Goal: Transaction & Acquisition: Purchase product/service

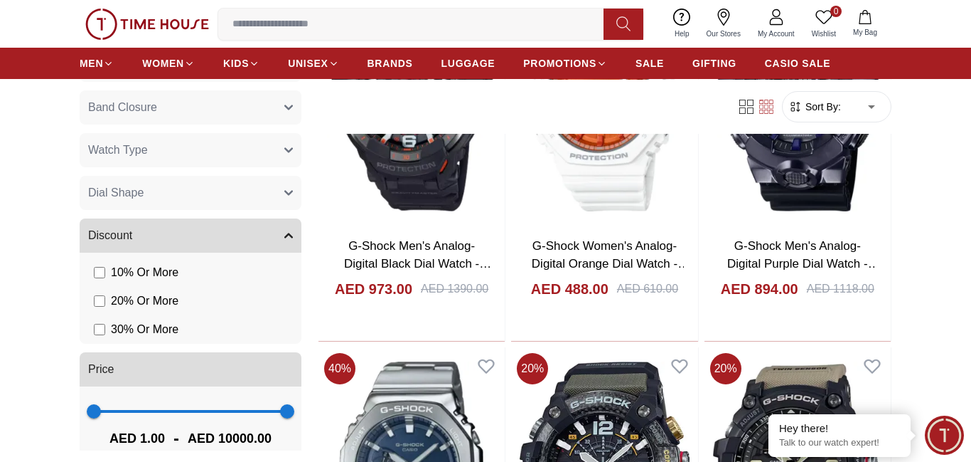
scroll to position [301, 0]
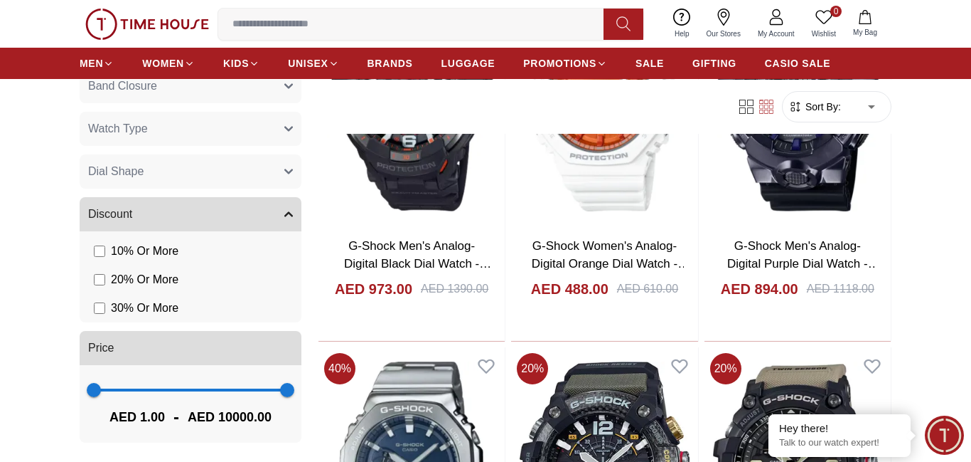
click at [222, 393] on span "1 10000" at bounding box center [190, 389] width 193 height 21
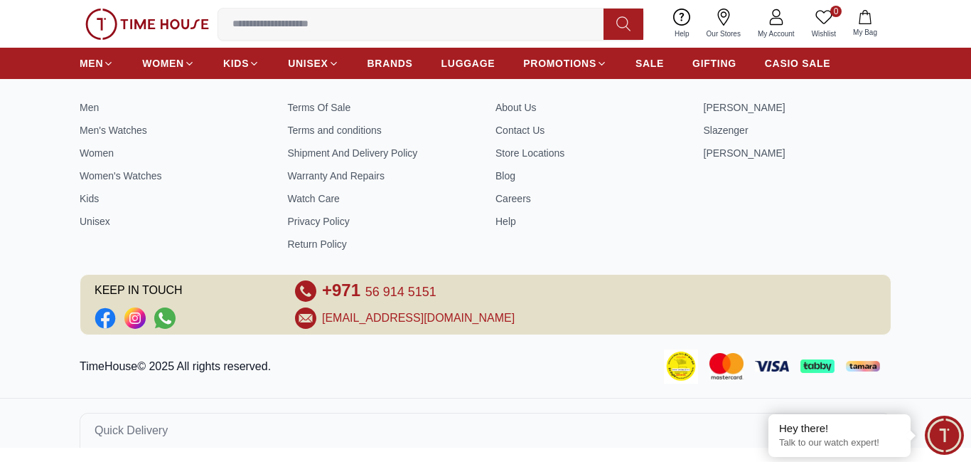
click at [185, 391] on div "ONLINE SHOPPING Men Men's Watches Women Women's Watches Kids Unisex CUSTOMER PO…" at bounding box center [485, 250] width 971 height 394
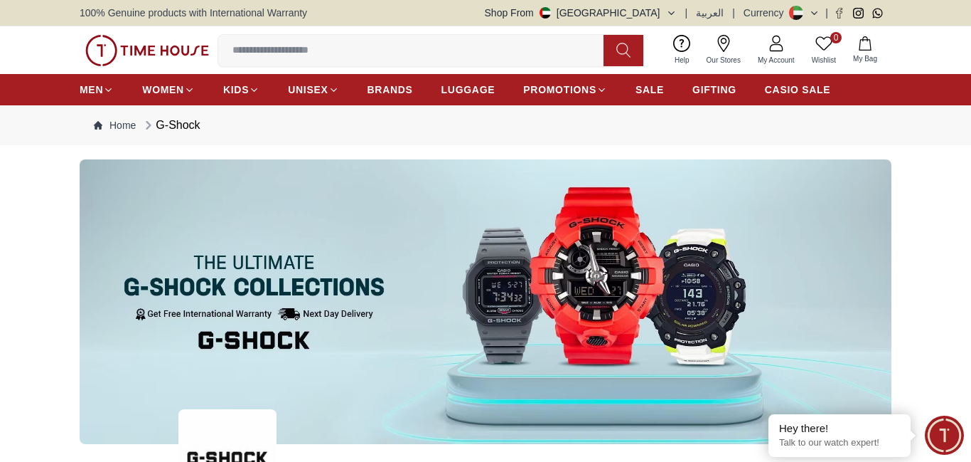
scroll to position [607, 0]
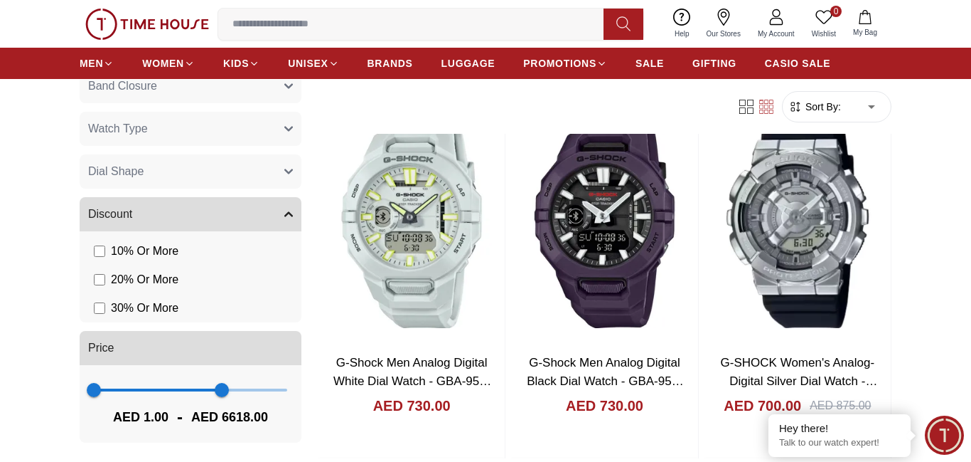
click at [181, 390] on span at bounding box center [158, 389] width 128 height 3
type input "****"
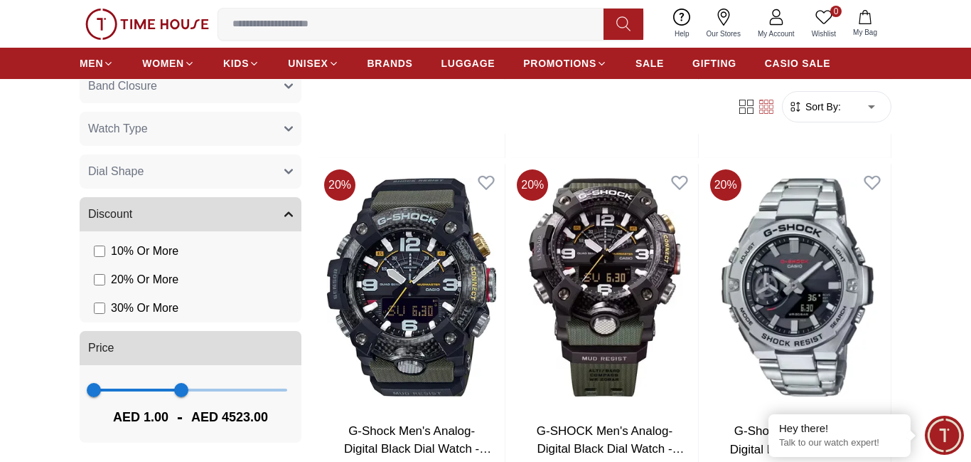
scroll to position [935, 0]
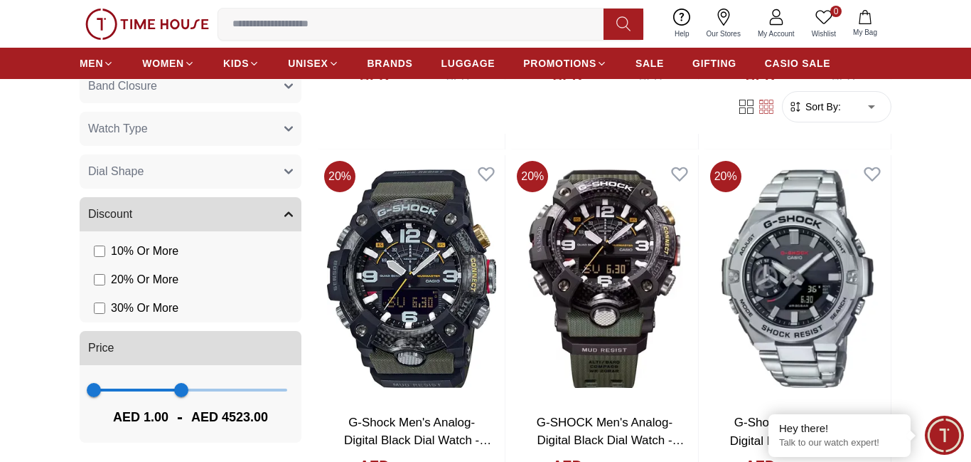
click at [123, 391] on span "1 4523" at bounding box center [190, 389] width 193 height 21
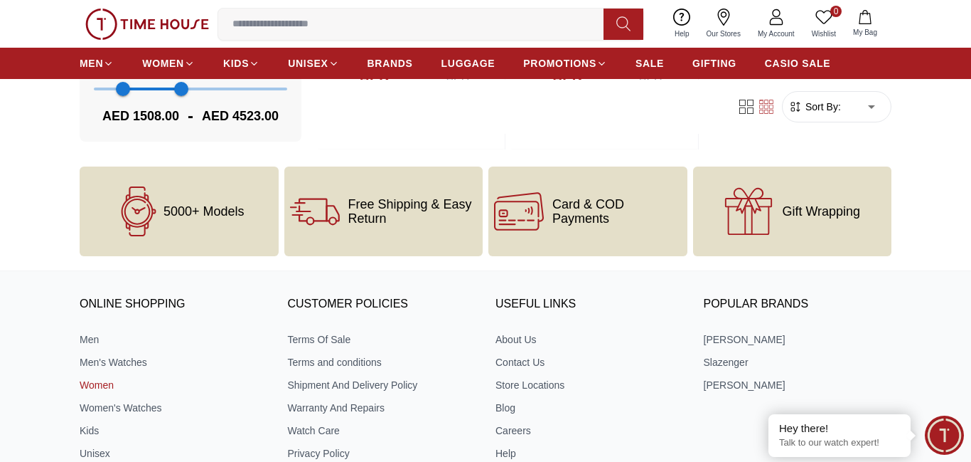
scroll to position [244, 0]
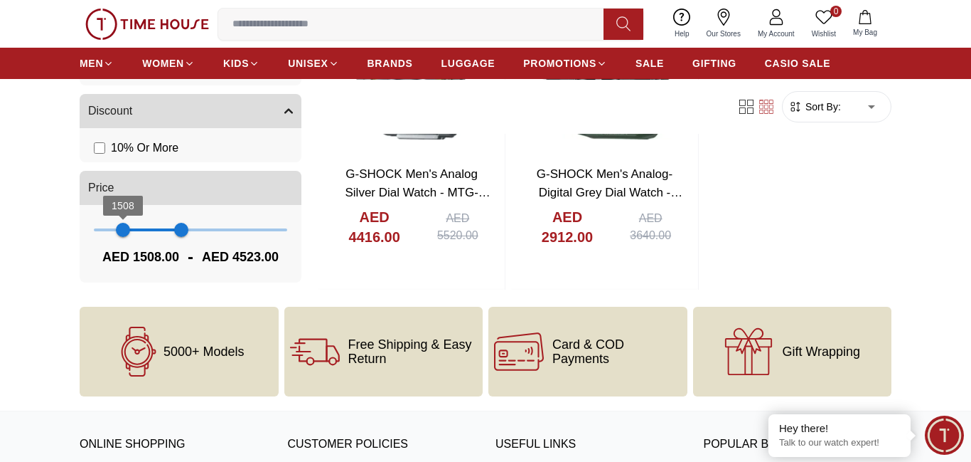
scroll to position [798, 0]
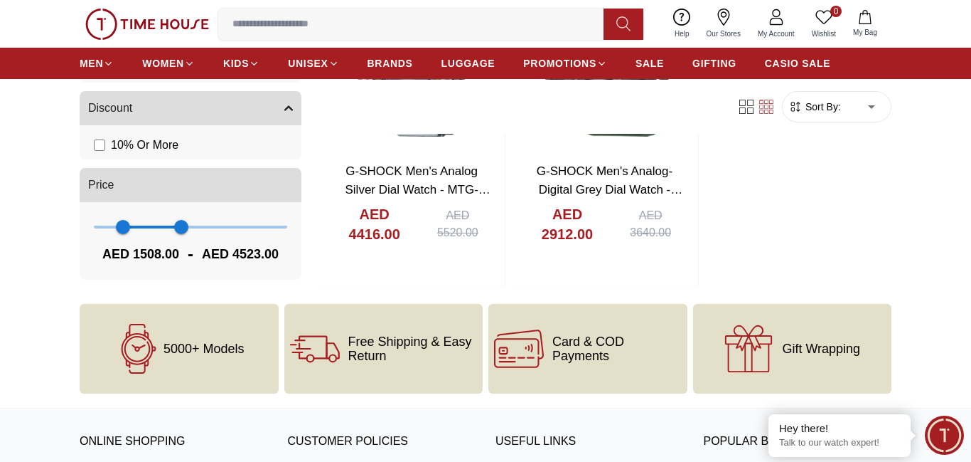
click at [97, 228] on span "1508 4523" at bounding box center [190, 225] width 193 height 21
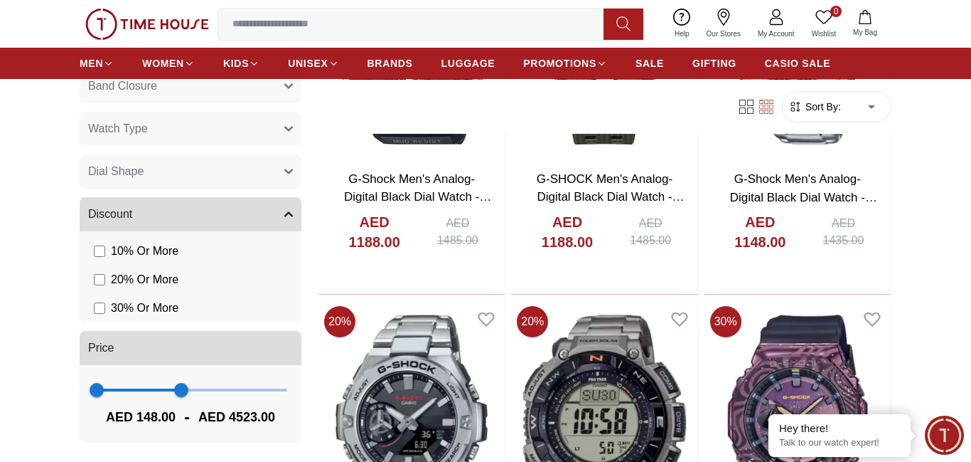
scroll to position [1194, 0]
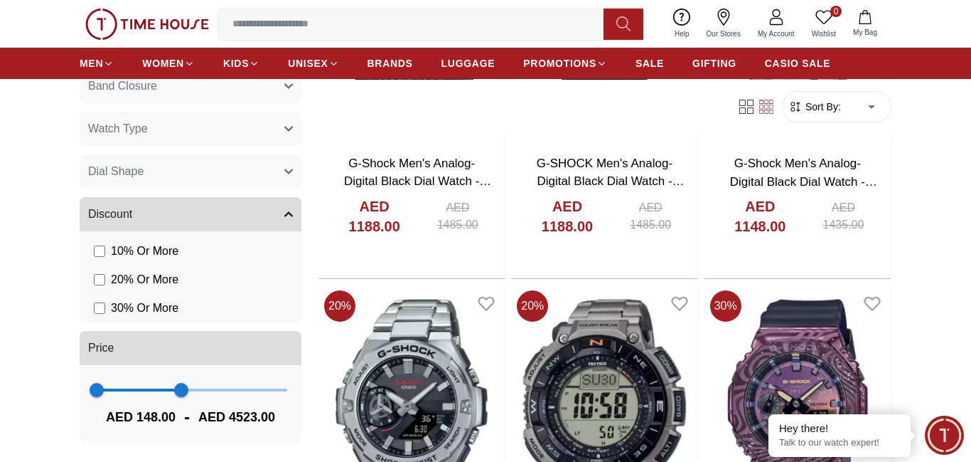
click at [114, 391] on span "148 4523" at bounding box center [190, 389] width 193 height 21
type input "****"
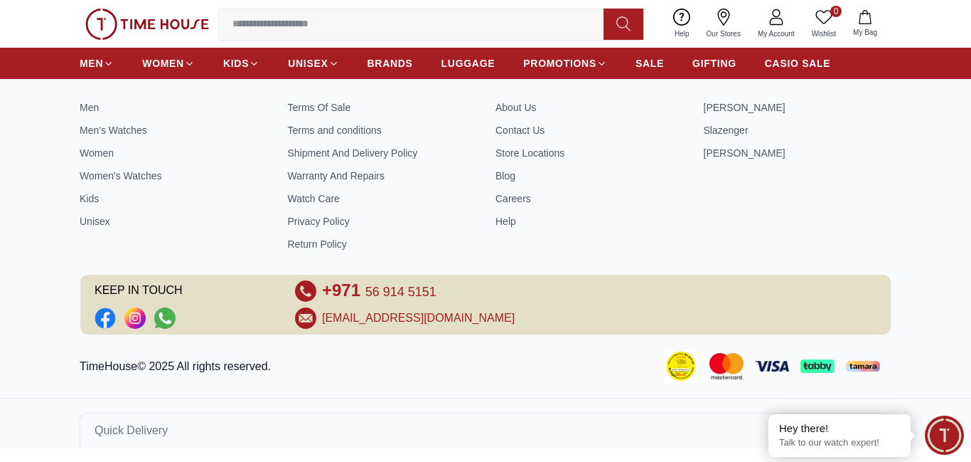
scroll to position [1082, 0]
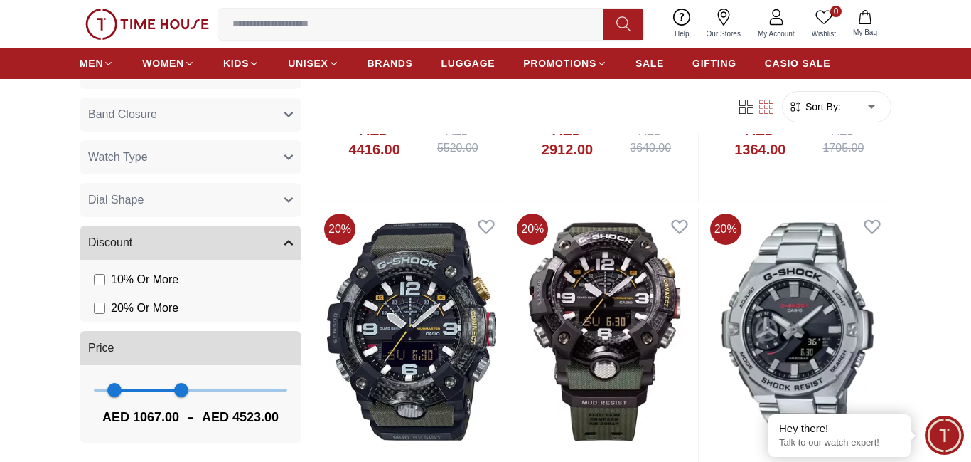
scroll to position [1226, 0]
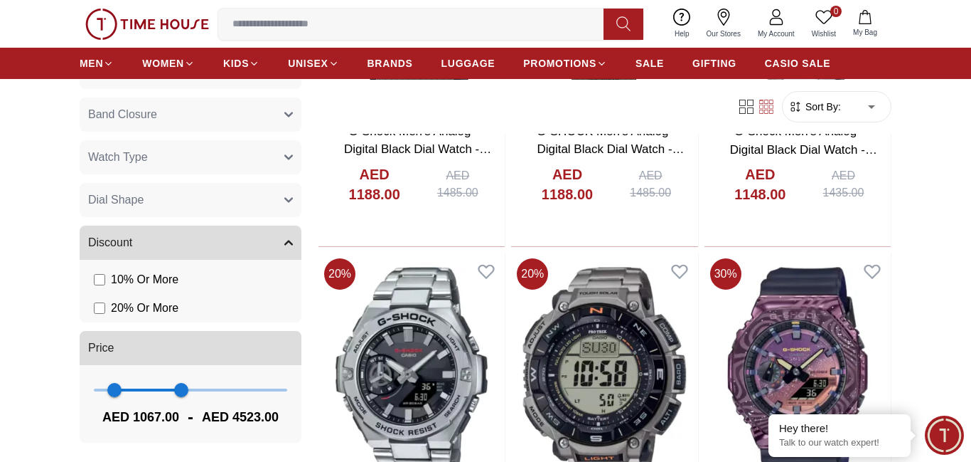
click at [154, 388] on span at bounding box center [147, 389] width 67 height 3
type input "****"
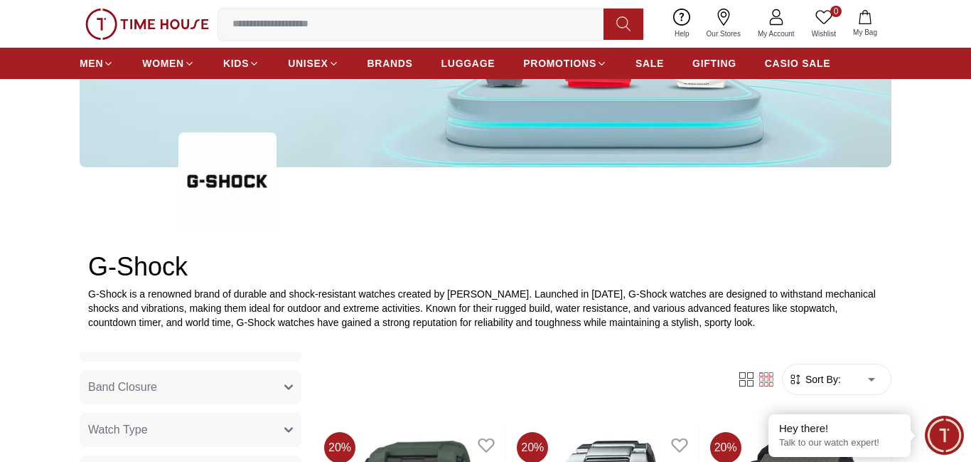
scroll to position [712, 0]
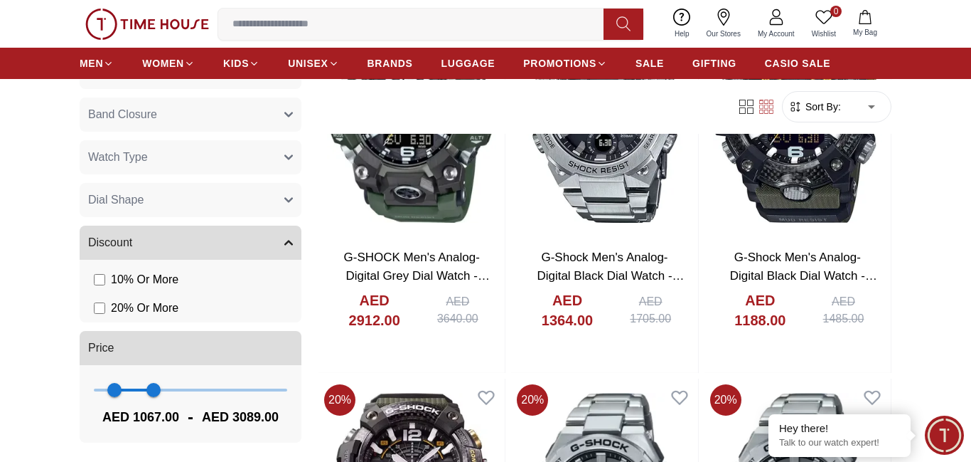
click at [95, 389] on span at bounding box center [190, 389] width 193 height 3
type input "**"
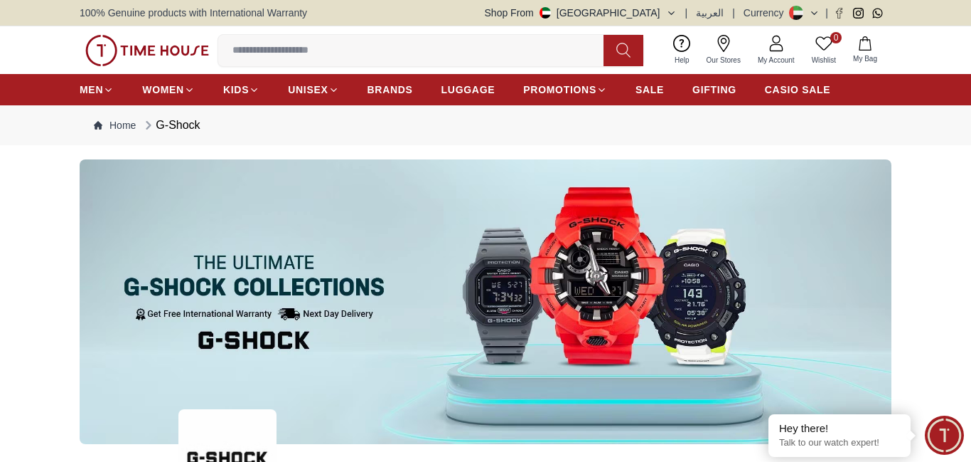
scroll to position [689, 0]
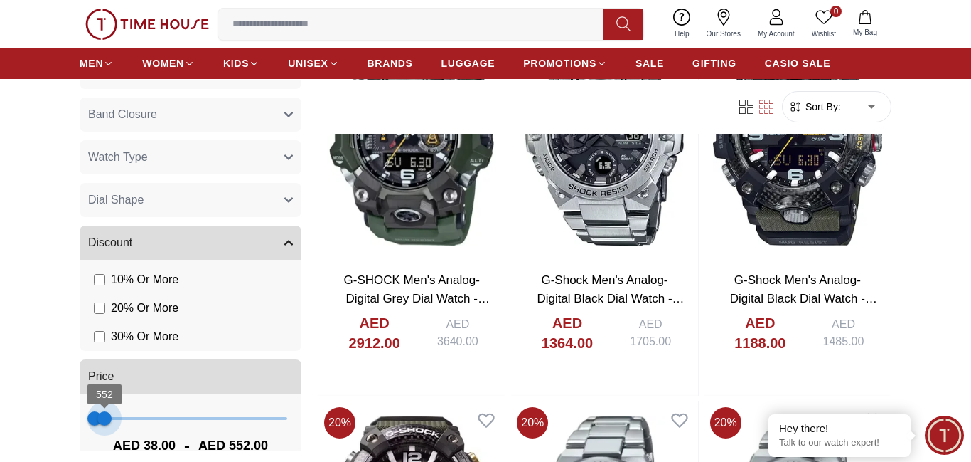
type input "***"
drag, startPoint x: 150, startPoint y: 419, endPoint x: 106, endPoint y: 410, distance: 45.0
click at [106, 411] on span "626" at bounding box center [106, 418] width 14 height 14
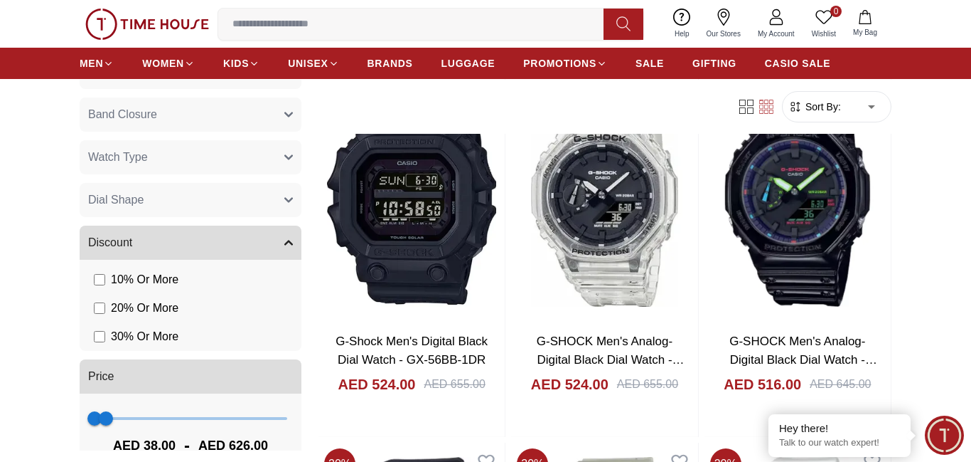
scroll to position [1980, 0]
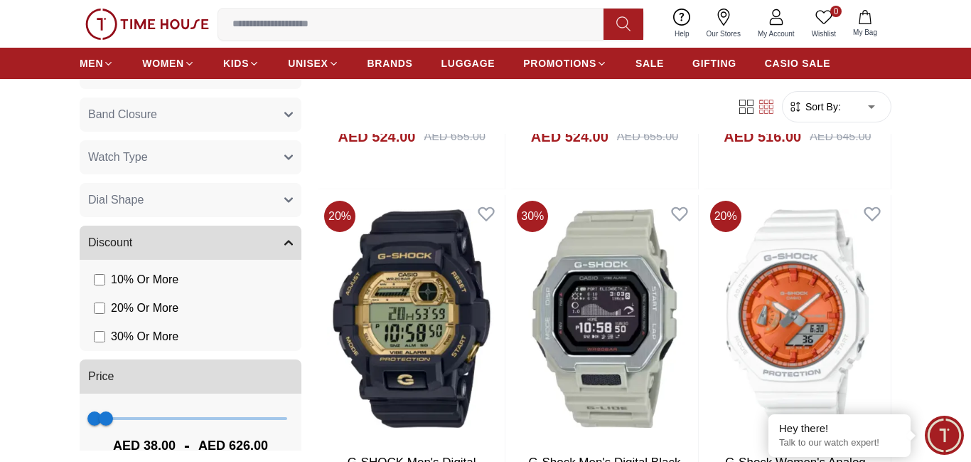
click at [611, 282] on img at bounding box center [604, 318] width 186 height 247
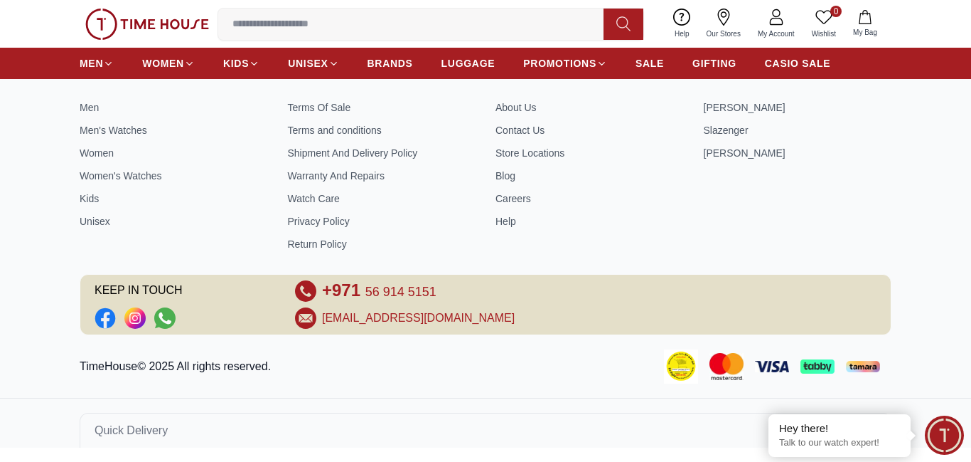
scroll to position [127, 0]
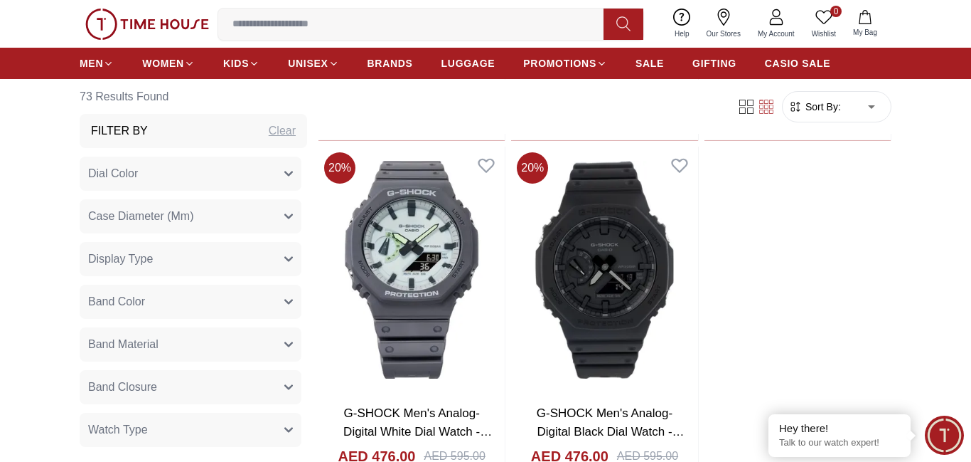
scroll to position [2802, 0]
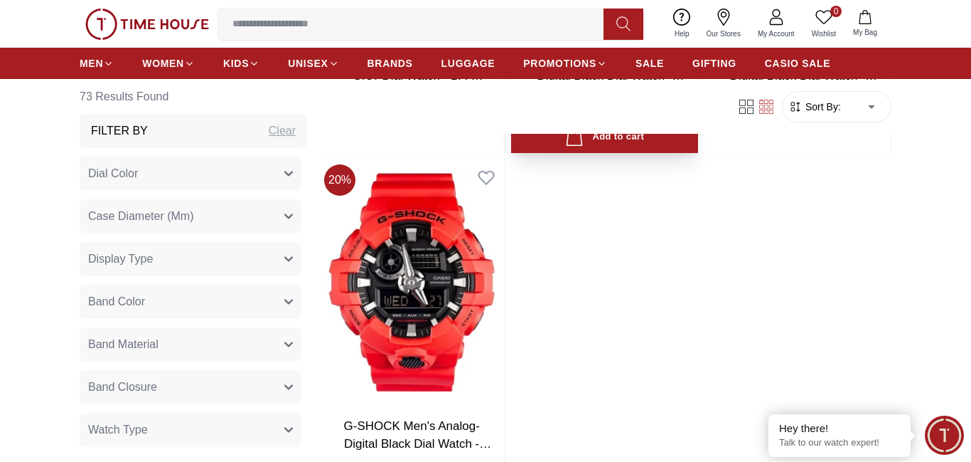
scroll to position [5379, 0]
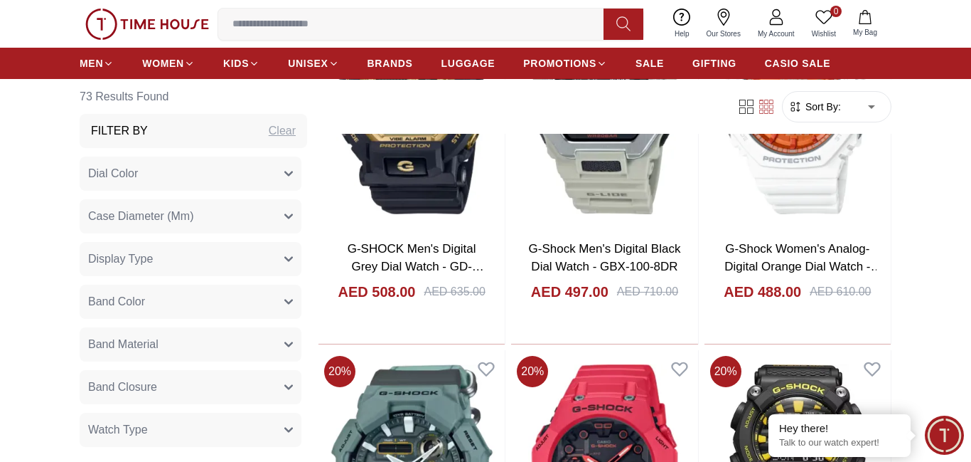
scroll to position [2180, 0]
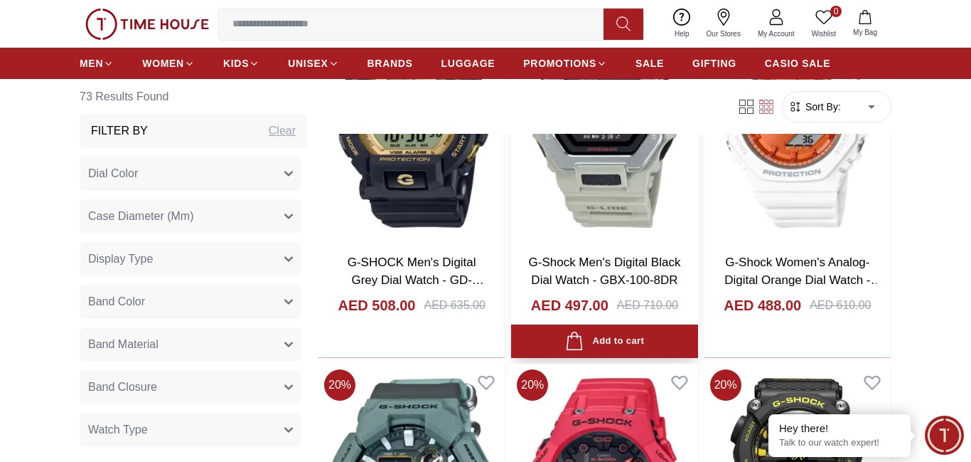
click at [570, 258] on link "G-Shock Men's Digital Black Dial Watch - GBX-100-8DR" at bounding box center [605, 271] width 152 height 32
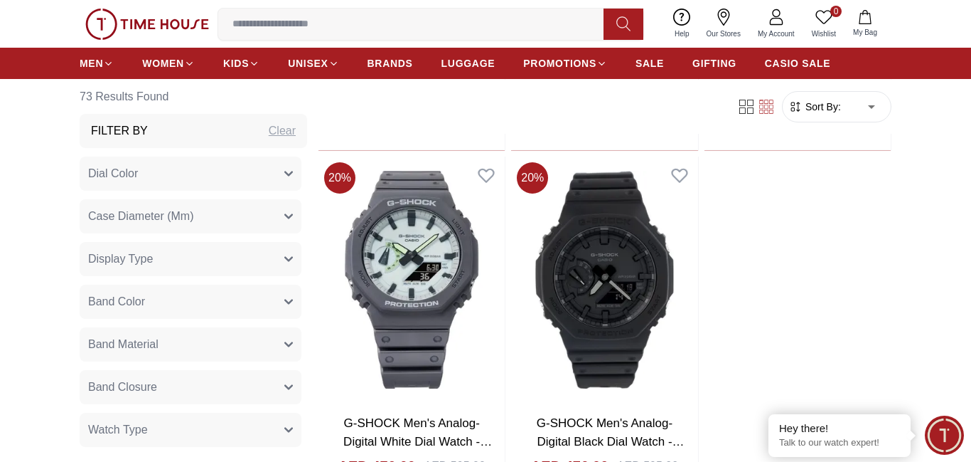
scroll to position [2805, 0]
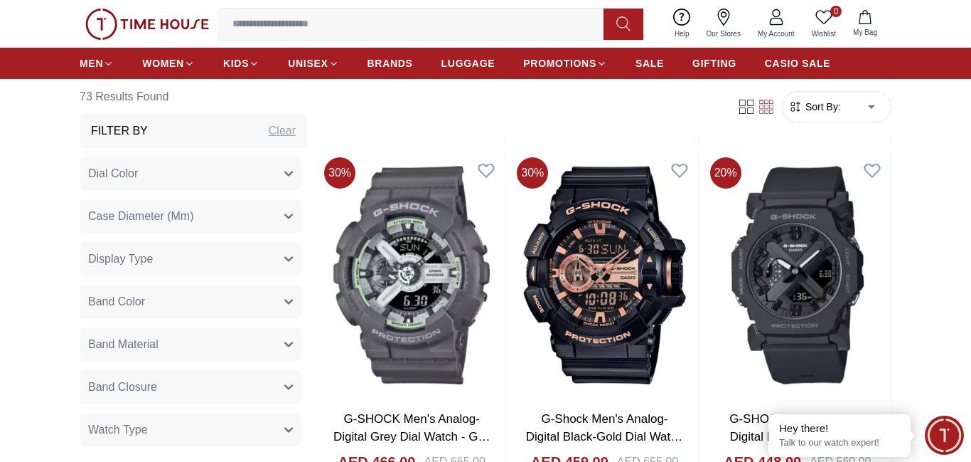
scroll to position [3450, 0]
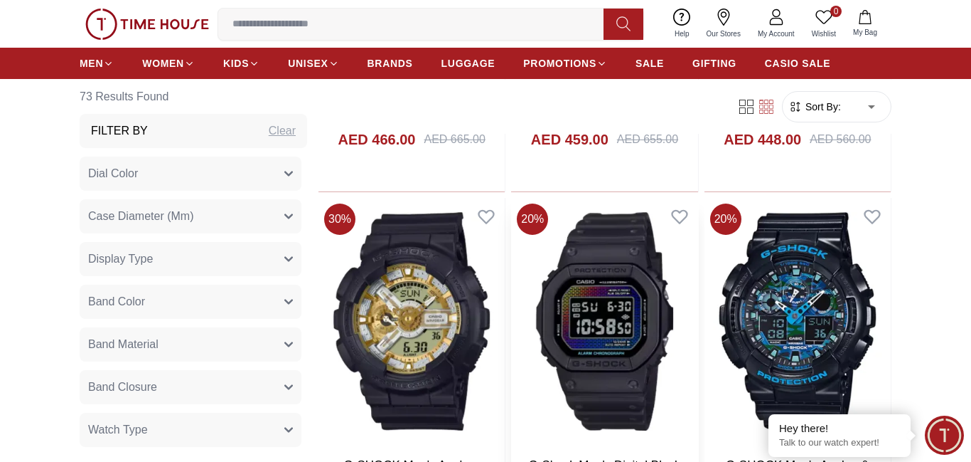
click at [562, 300] on img at bounding box center [604, 321] width 186 height 247
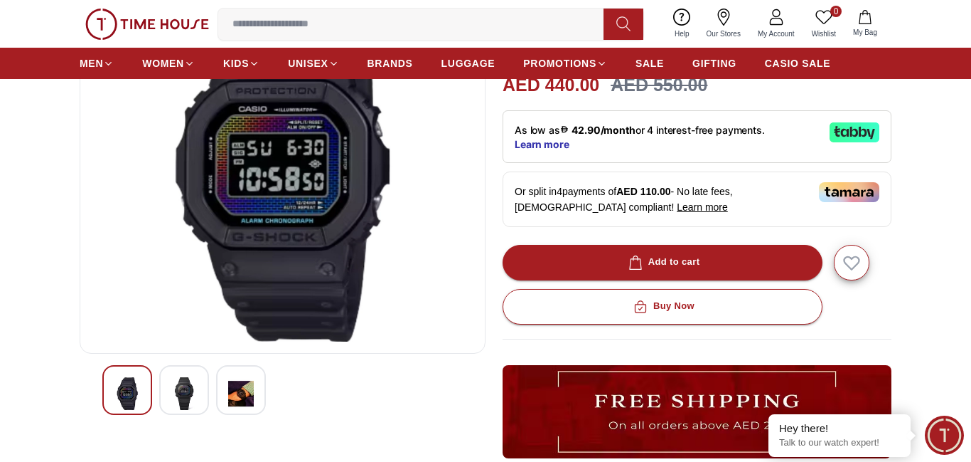
scroll to position [176, 0]
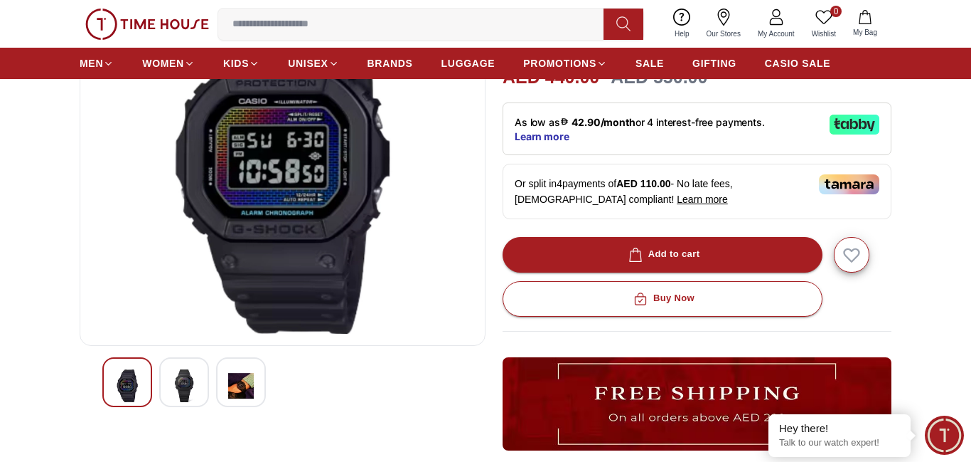
click at [198, 397] on div at bounding box center [184, 382] width 50 height 50
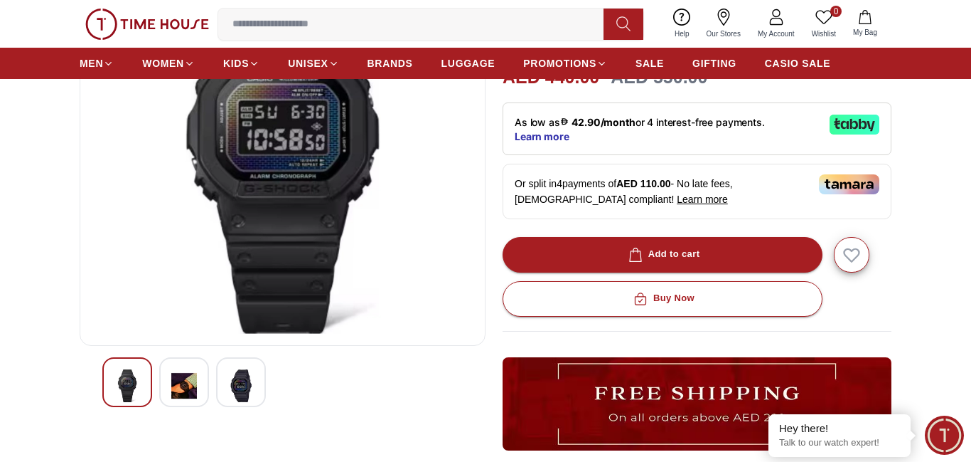
click at [228, 399] on img at bounding box center [241, 385] width 26 height 33
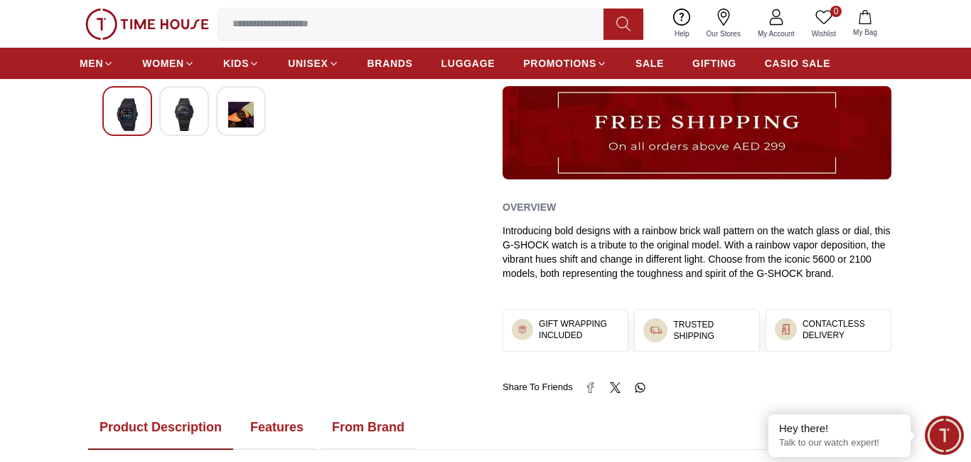
scroll to position [407, 0]
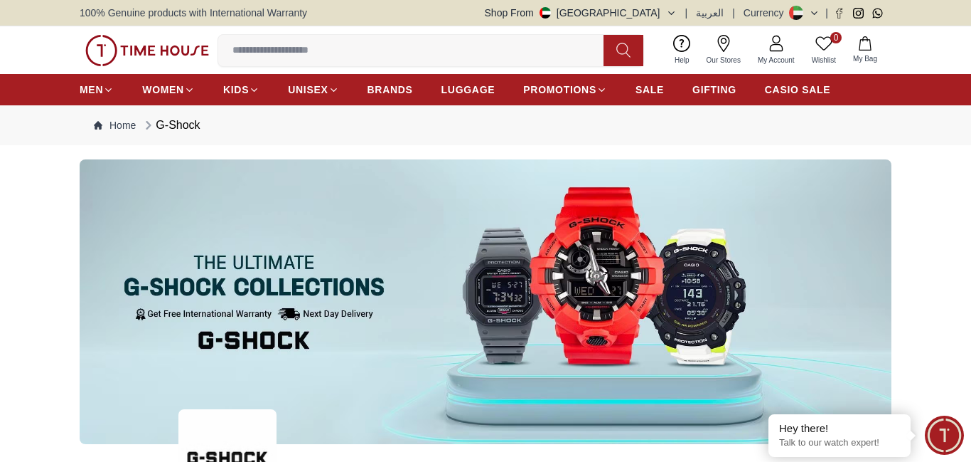
scroll to position [3391, 0]
